Goal: Find specific page/section

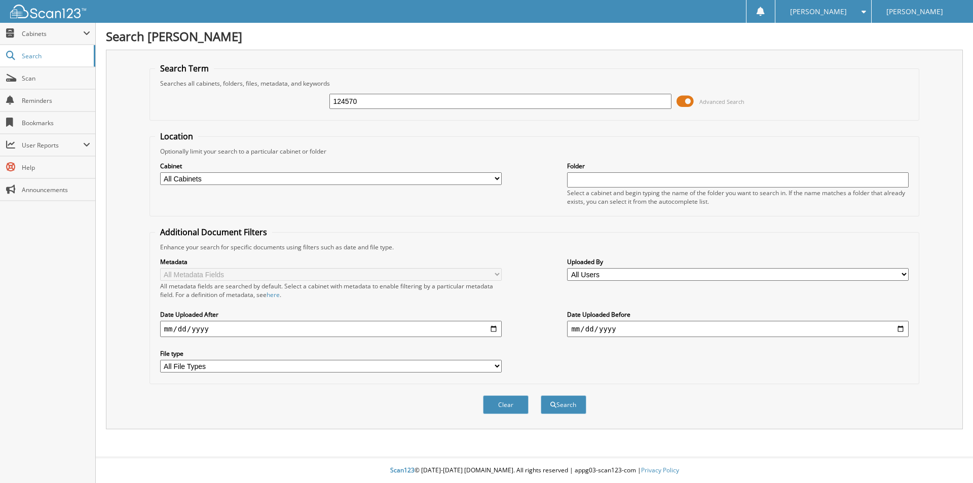
type input "124570"
click at [541, 395] on button "Search" at bounding box center [564, 404] width 46 height 19
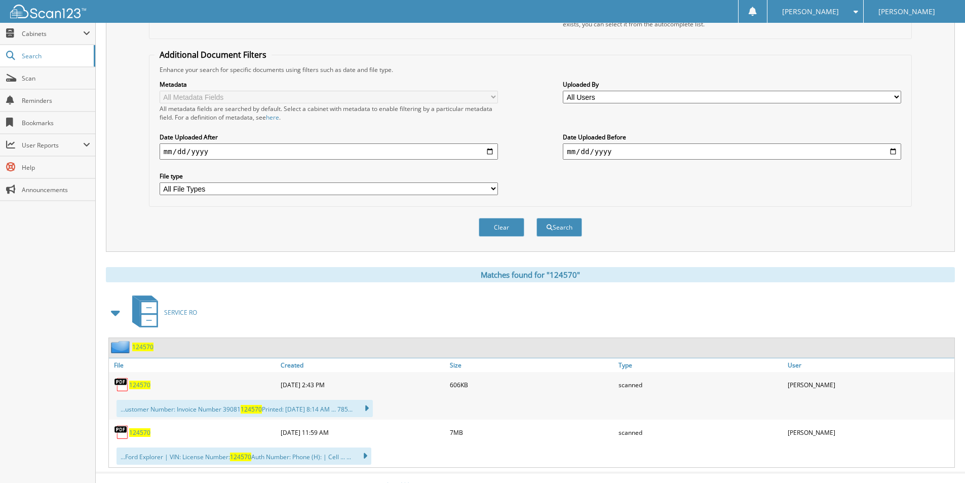
scroll to position [193, 0]
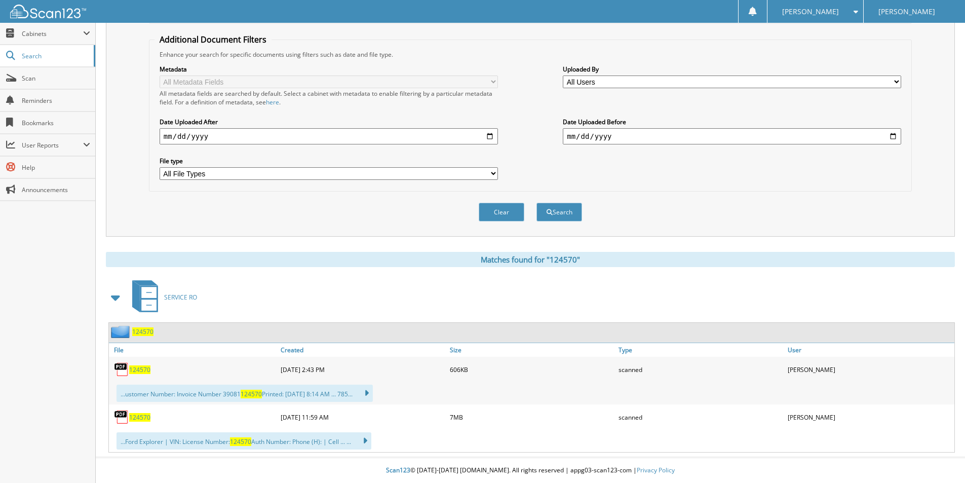
click at [126, 418] on img at bounding box center [121, 416] width 15 height 15
click at [123, 414] on img at bounding box center [121, 416] width 15 height 15
click at [800, 417] on div "[PERSON_NAME]" at bounding box center [870, 417] width 169 height 20
click at [122, 420] on img at bounding box center [121, 416] width 15 height 15
click at [122, 410] on img at bounding box center [121, 416] width 15 height 15
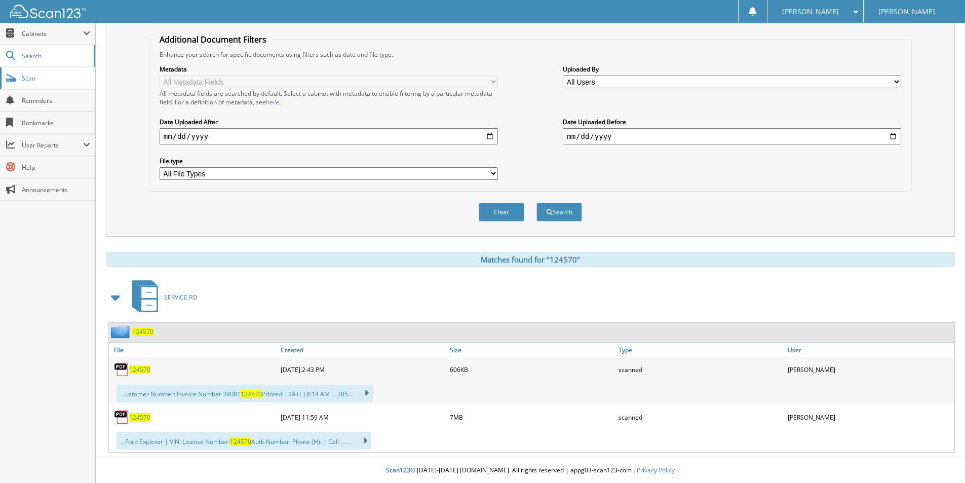
click at [40, 74] on span "Scan" at bounding box center [56, 78] width 68 height 9
